Goal: Check status: Check status

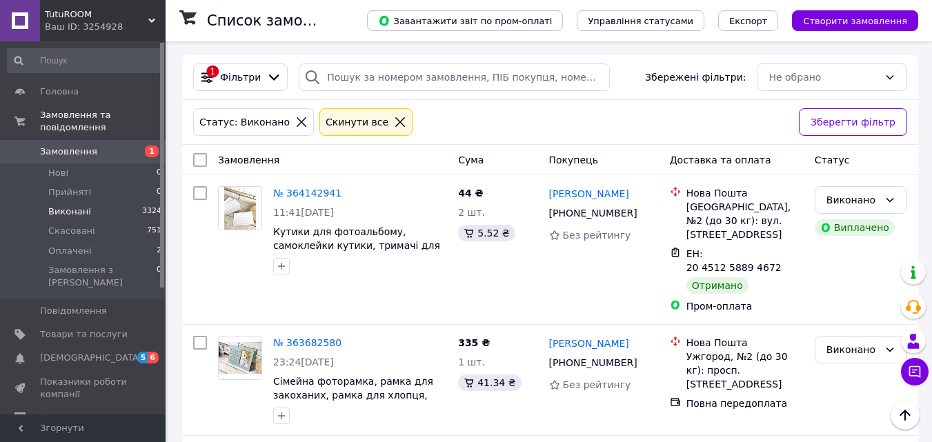
scroll to position [690, 0]
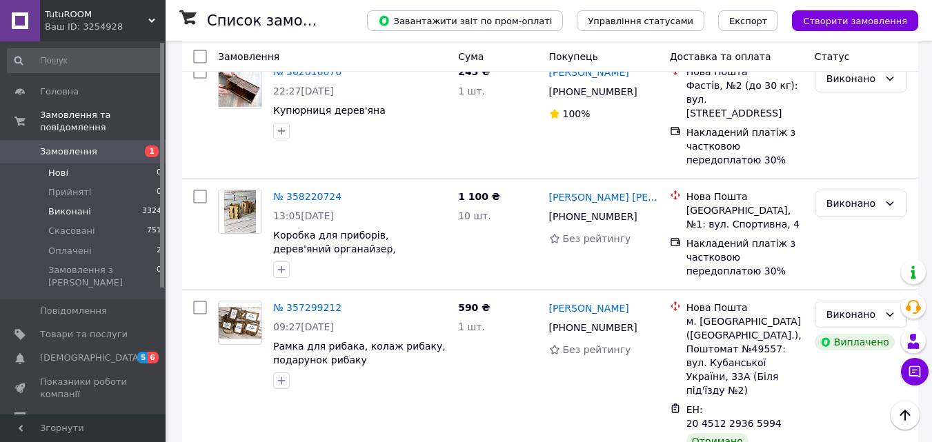
click at [72, 164] on li "Нові 0" at bounding box center [85, 172] width 170 height 19
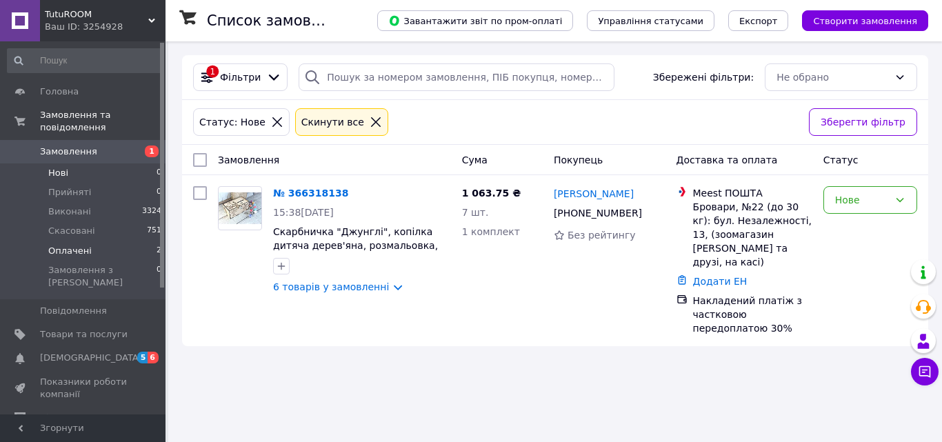
click at [70, 245] on span "Оплачені" at bounding box center [69, 251] width 43 height 12
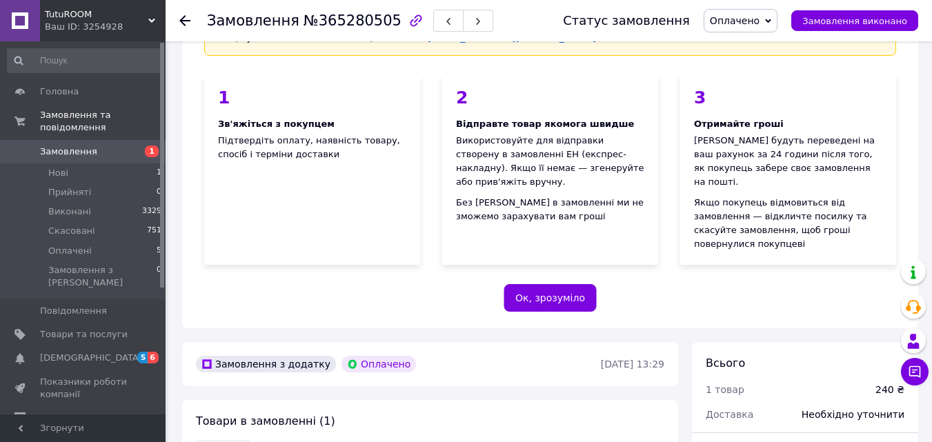
scroll to position [345, 0]
